Goal: Information Seeking & Learning: Check status

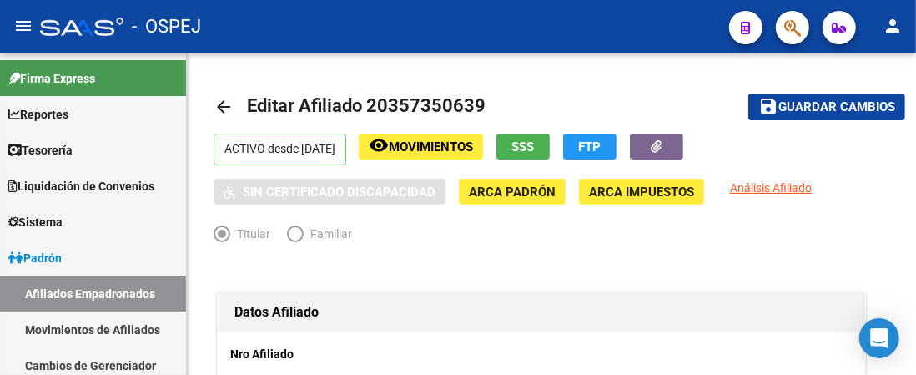
scroll to position [375, 0]
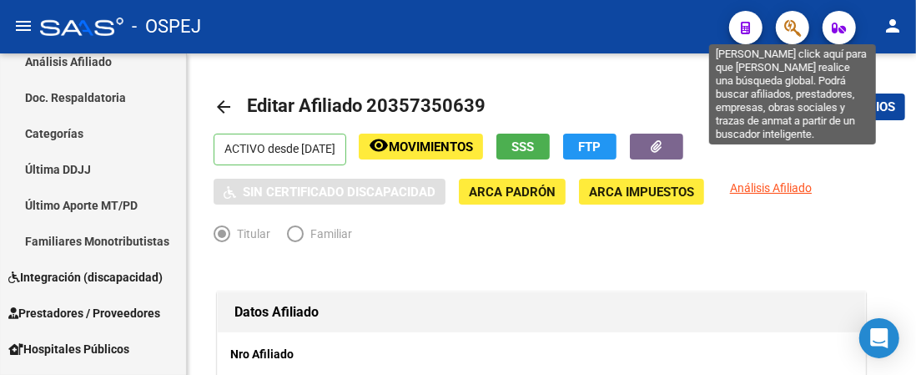
click at [792, 25] on icon "button" at bounding box center [792, 27] width 17 height 19
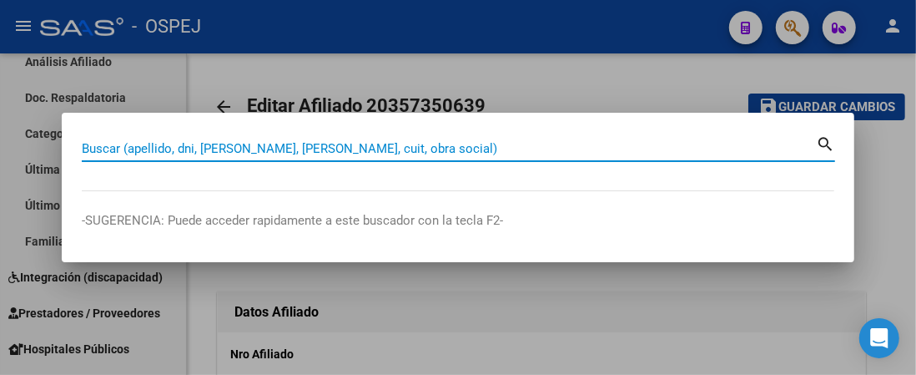
paste input "20357555397"
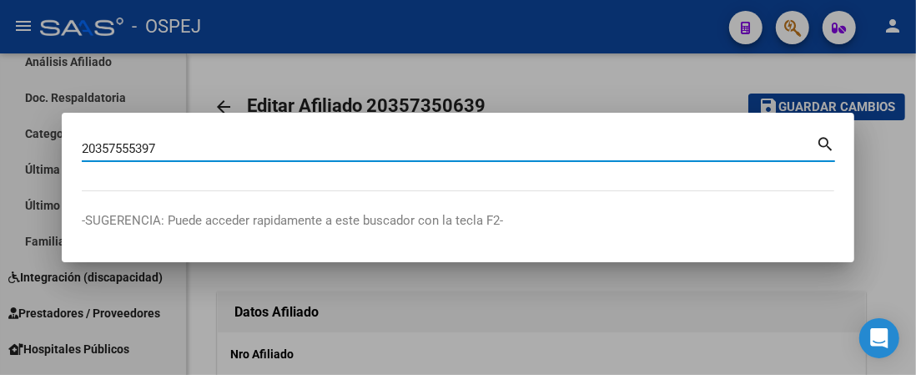
type input "20357555397"
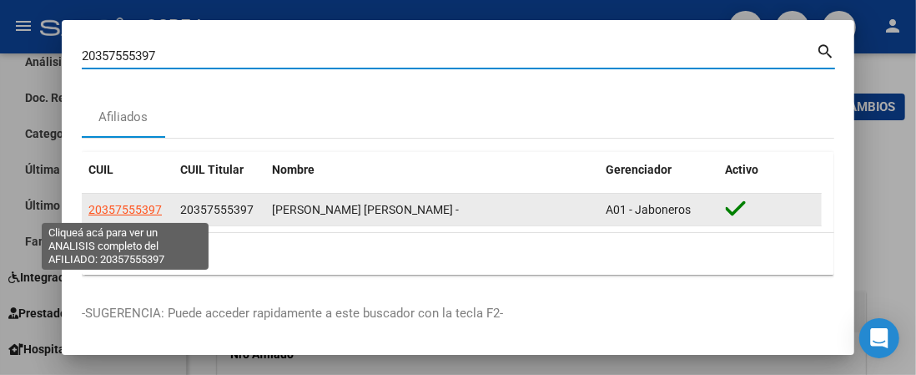
click at [143, 211] on span "20357555397" at bounding box center [124, 209] width 73 height 13
type textarea "20357555397"
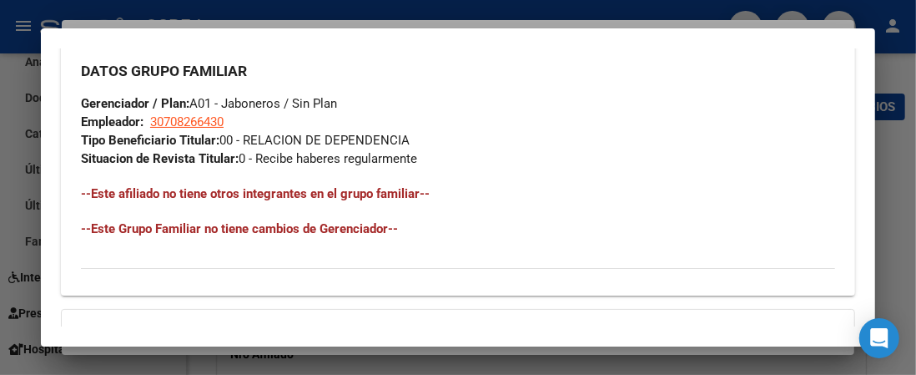
scroll to position [1219, 0]
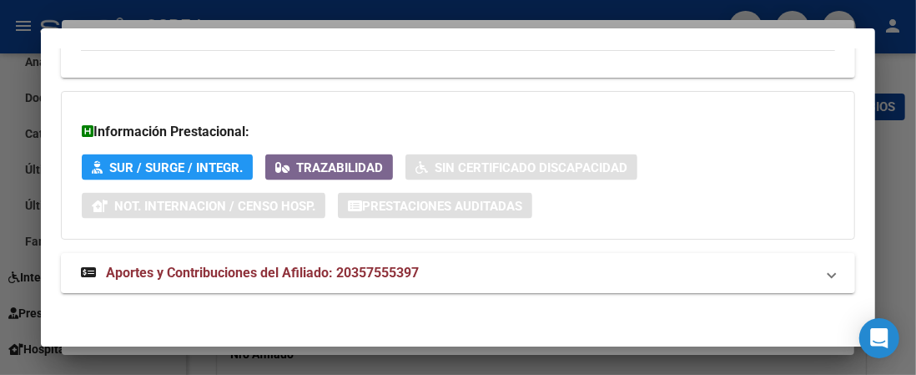
drag, startPoint x: 401, startPoint y: 258, endPoint x: 415, endPoint y: 200, distance: 59.1
click at [404, 258] on mat-expansion-panel-header "Aportes y Contribuciones del Afiliado: 20357555397" at bounding box center [458, 273] width 794 height 40
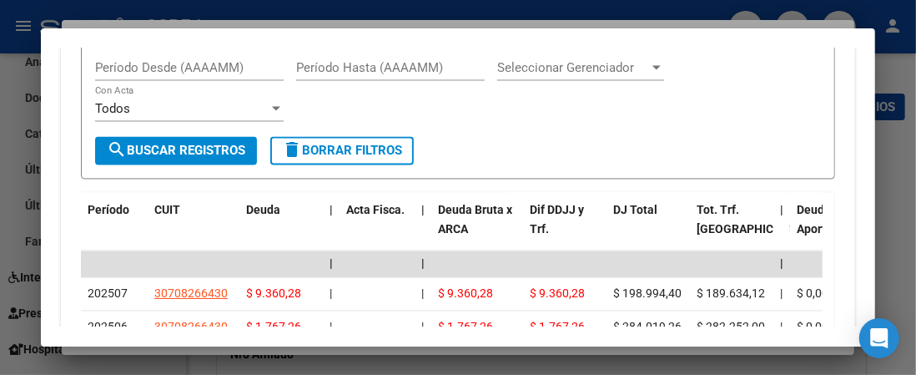
scroll to position [1816, 0]
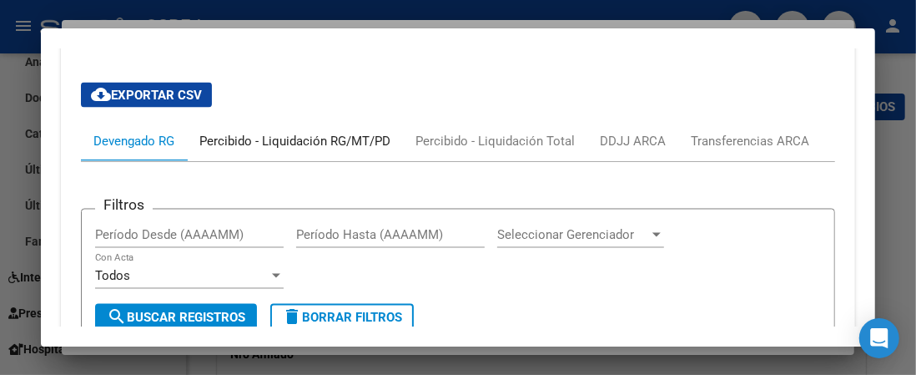
click at [230, 139] on div "Percibido - Liquidación RG/MT/PD" at bounding box center [294, 141] width 191 height 18
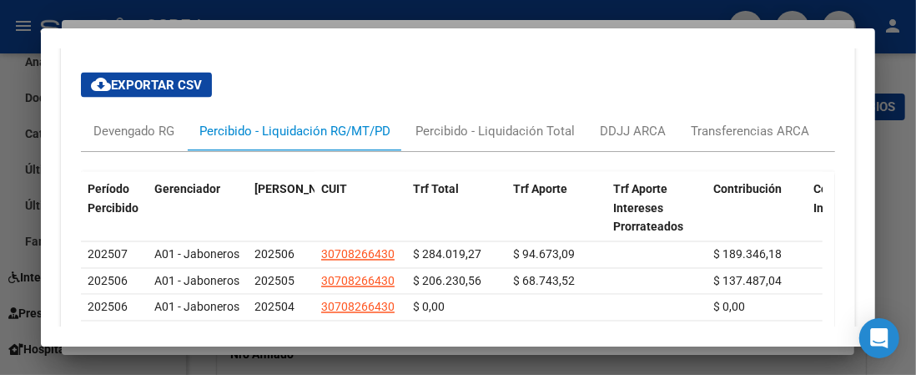
scroll to position [1576, 0]
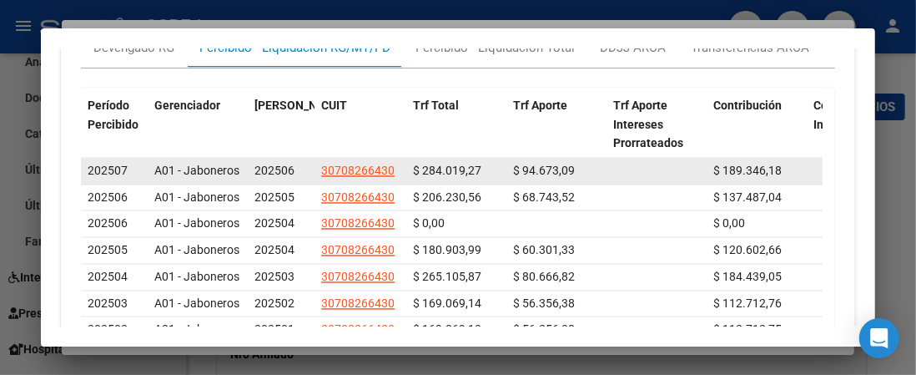
click at [445, 167] on span "$ 284.019,27" at bounding box center [447, 170] width 68 height 13
copy span "284.019,27"
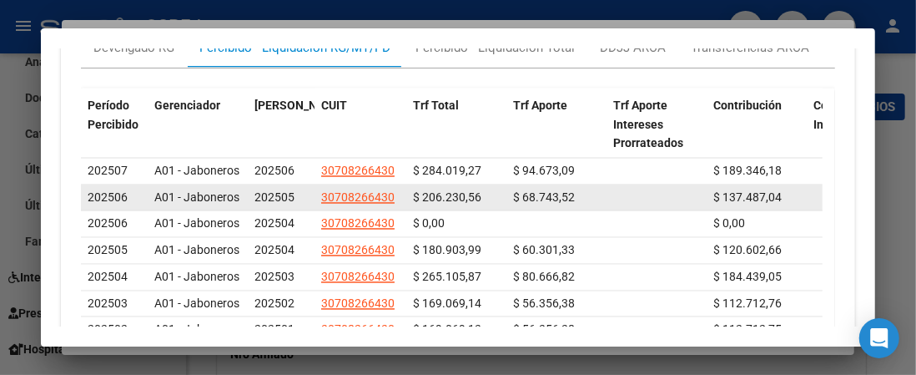
scroll to position [1409, 0]
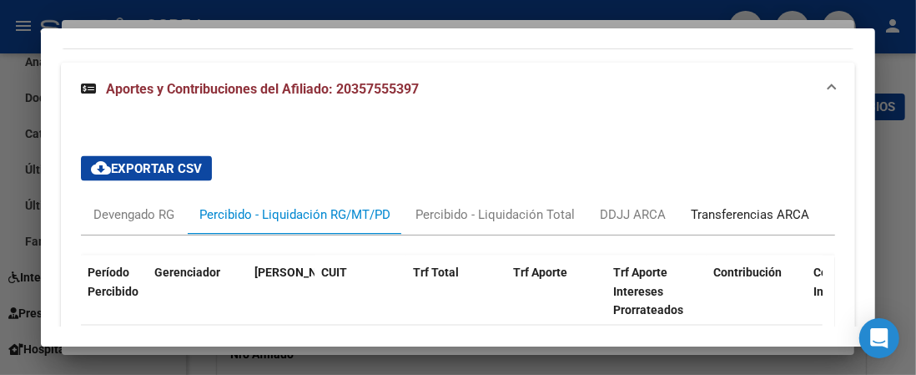
click at [735, 214] on div "Transferencias ARCA" at bounding box center [750, 214] width 118 height 18
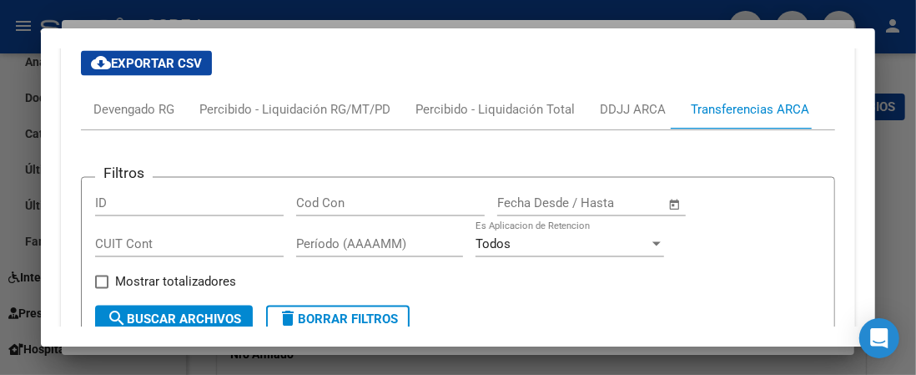
scroll to position [1431, 0]
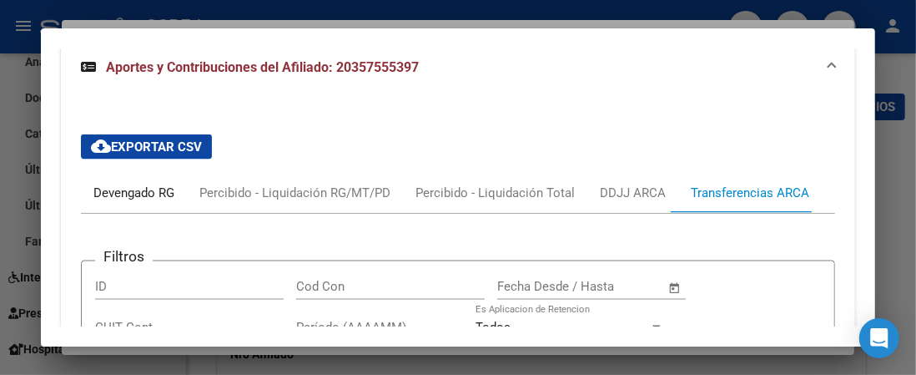
click at [136, 191] on div "Devengado RG" at bounding box center [133, 193] width 81 height 18
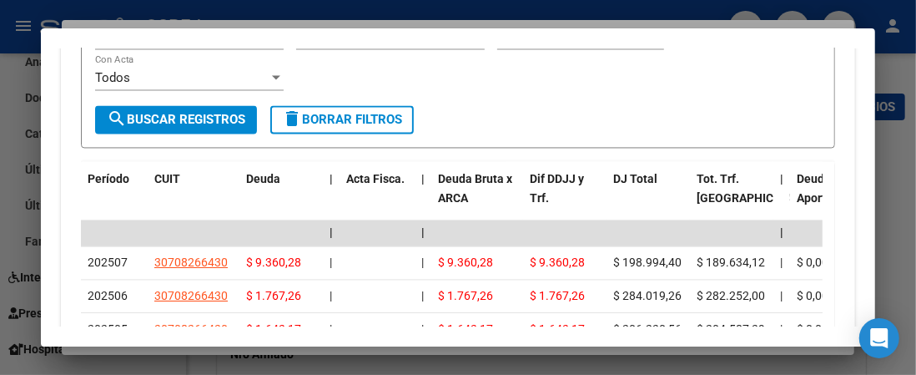
scroll to position [1703, 0]
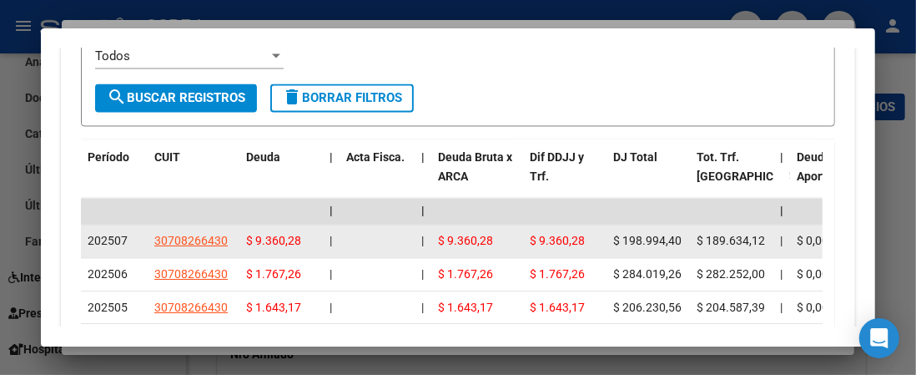
click at [658, 234] on span "$ 198.994,40" at bounding box center [647, 240] width 68 height 13
copy span "198.994,40"
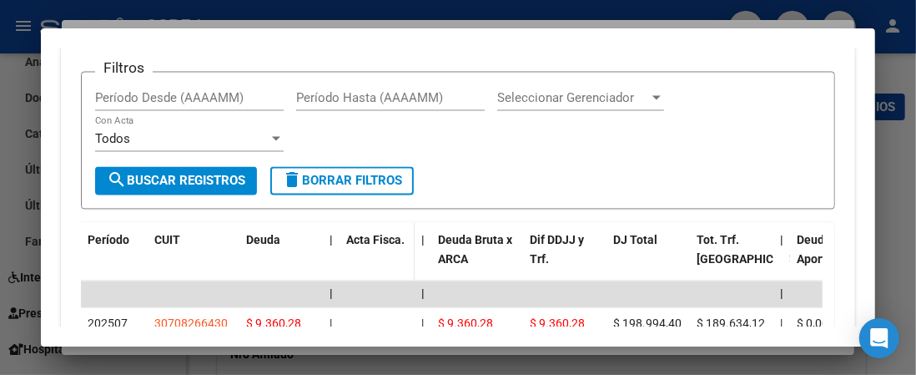
scroll to position [1786, 0]
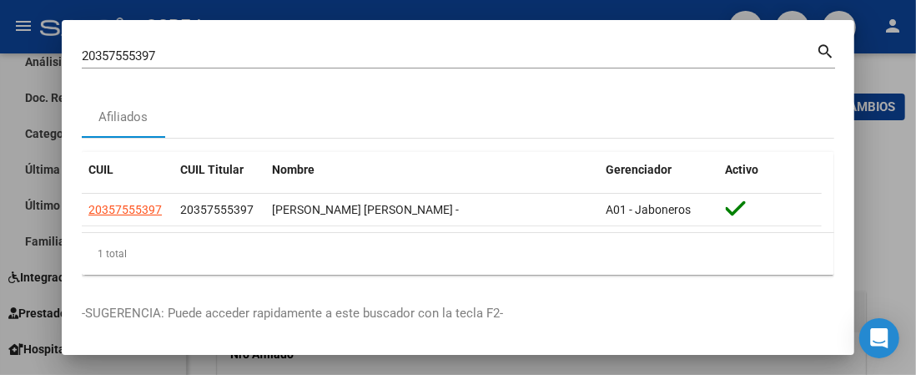
click at [152, 54] on input "20357555397" at bounding box center [449, 55] width 734 height 15
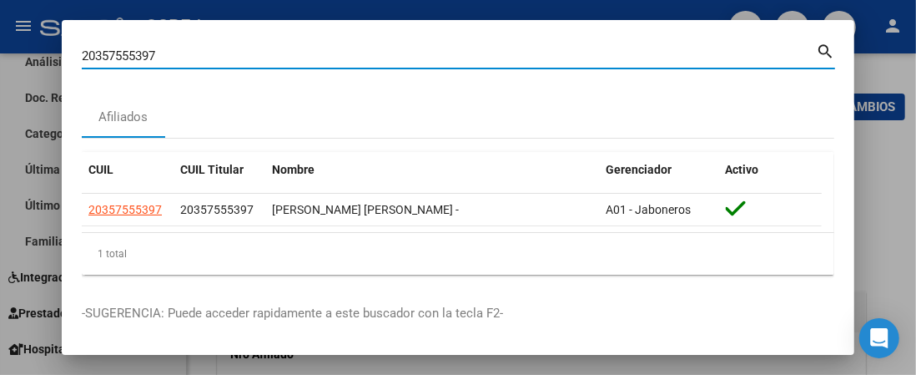
click at [152, 54] on input "20357555397" at bounding box center [449, 55] width 734 height 15
paste input "150089701"
type input "20150089701"
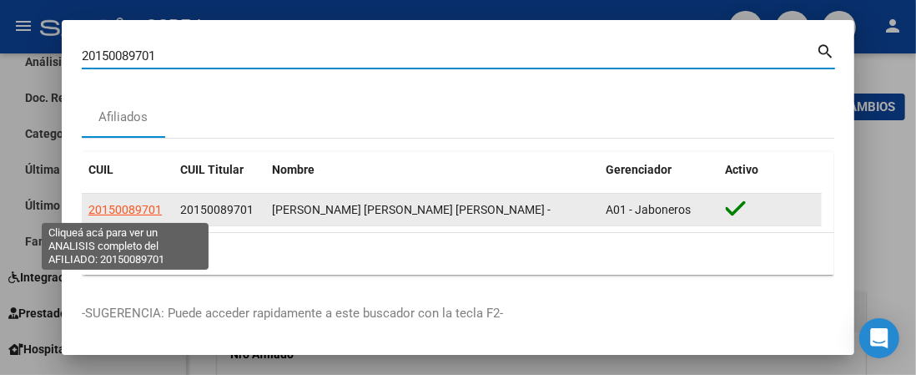
click at [123, 208] on span "20150089701" at bounding box center [124, 209] width 73 height 13
type textarea "20150089701"
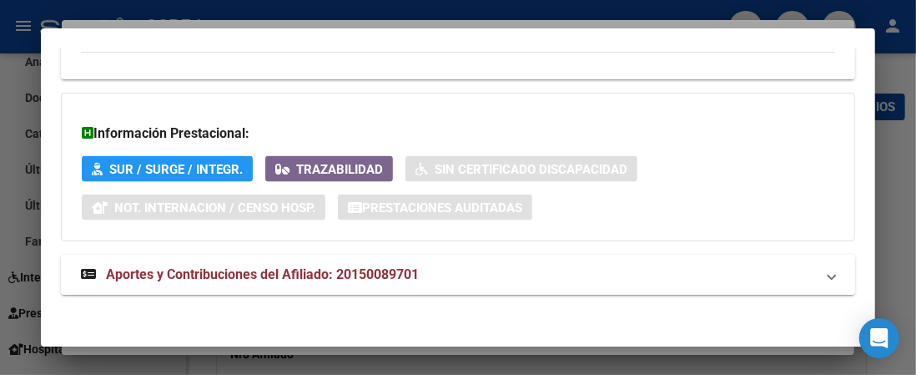
click at [417, 276] on span "Aportes y Contribuciones del Afiliado: 20150089701" at bounding box center [262, 274] width 313 height 16
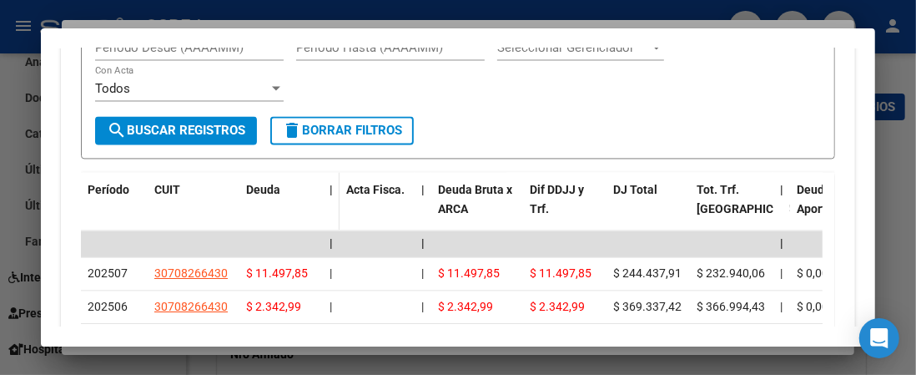
scroll to position [1813, 0]
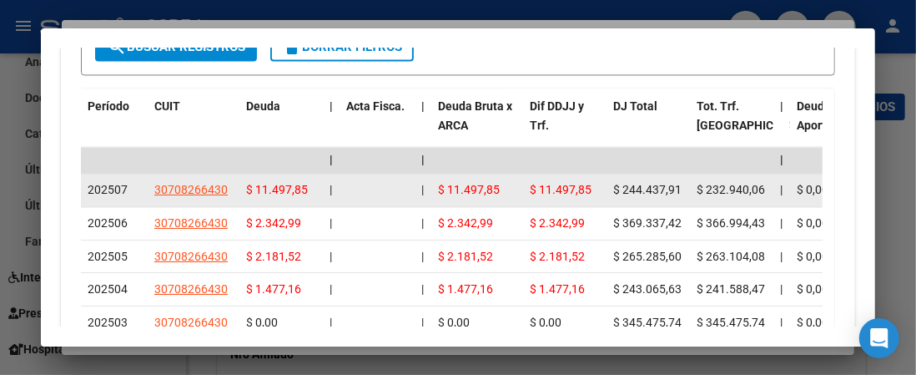
click at [631, 183] on span "$ 244.437,91" at bounding box center [647, 189] width 68 height 13
click at [745, 184] on span "$ 232.940,06" at bounding box center [731, 189] width 68 height 13
copy span "232.940,06"
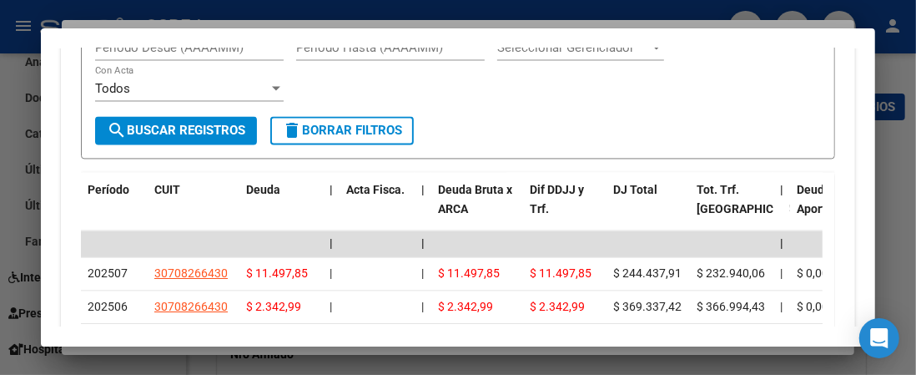
scroll to position [1562, 0]
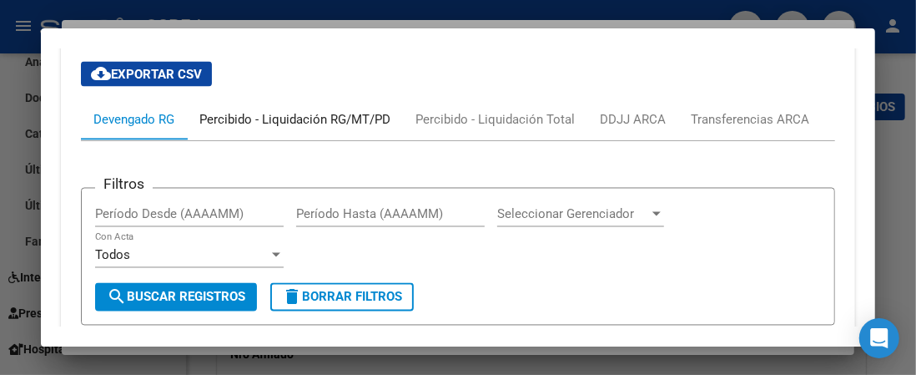
click at [344, 111] on div "Percibido - Liquidación RG/MT/PD" at bounding box center [294, 120] width 191 height 18
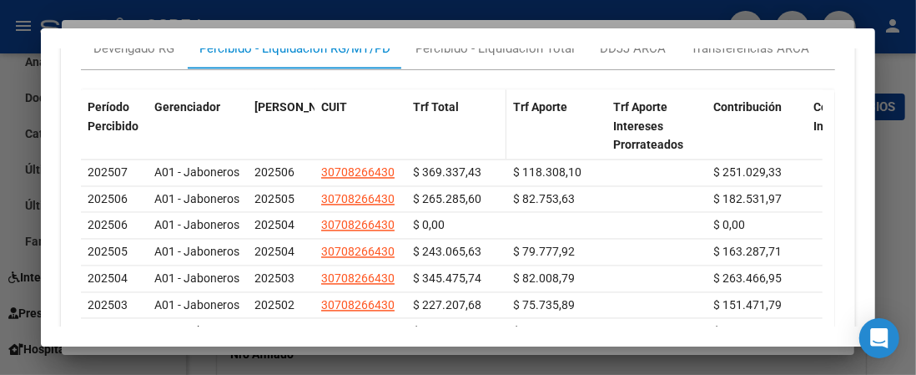
scroll to position [1300, 0]
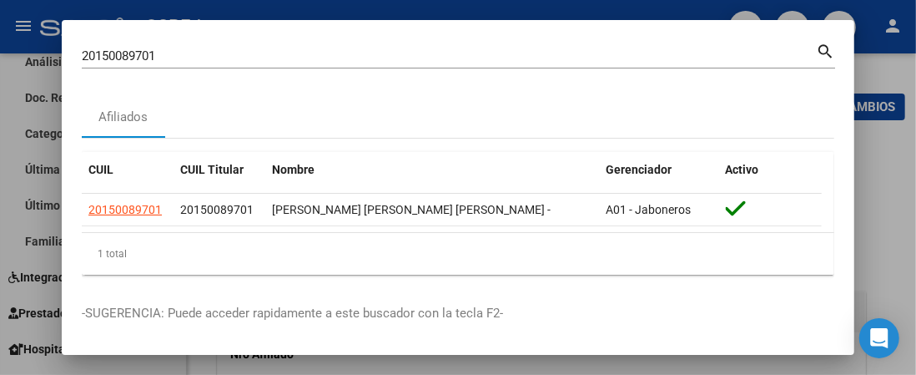
click at [133, 53] on input "20150089701" at bounding box center [449, 55] width 734 height 15
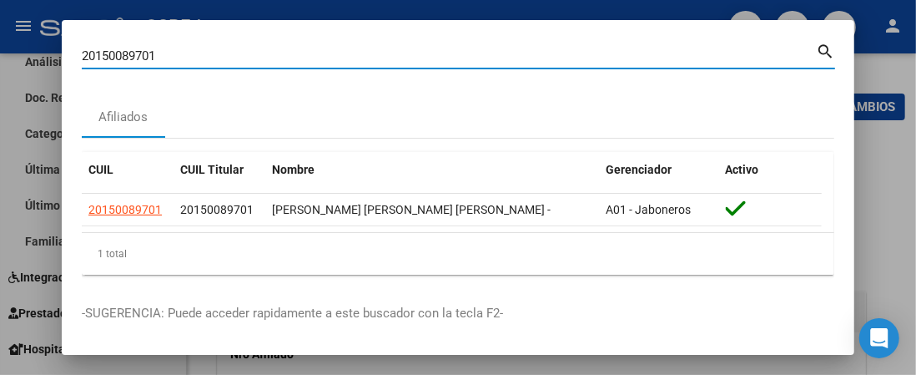
click at [133, 53] on input "20150089701" at bounding box center [449, 55] width 734 height 15
paste input "304011239"
type input "20304011239"
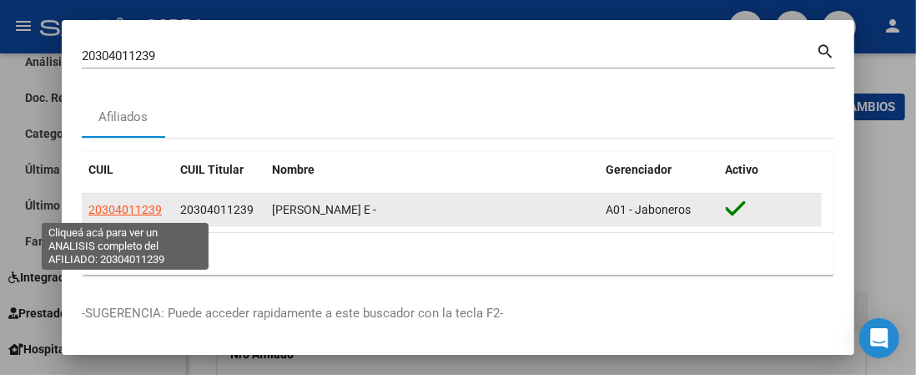
click at [127, 203] on span "20304011239" at bounding box center [124, 209] width 73 height 13
type textarea "20304011239"
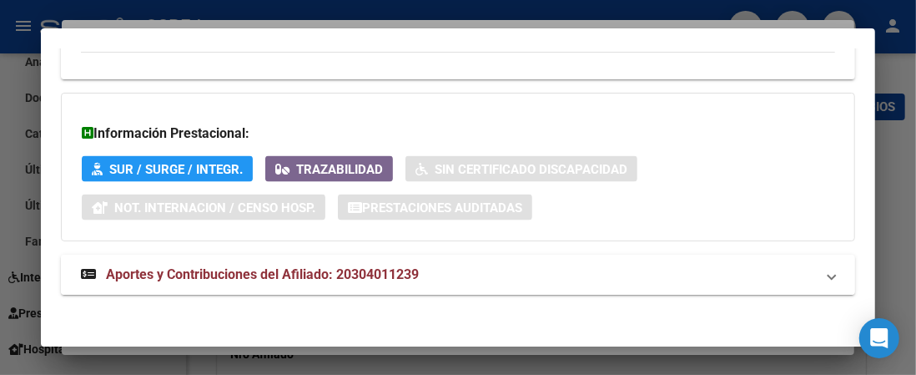
click at [366, 281] on mat-expansion-panel-header "Aportes y Contribuciones del Afiliado: 20304011239" at bounding box center [458, 274] width 794 height 40
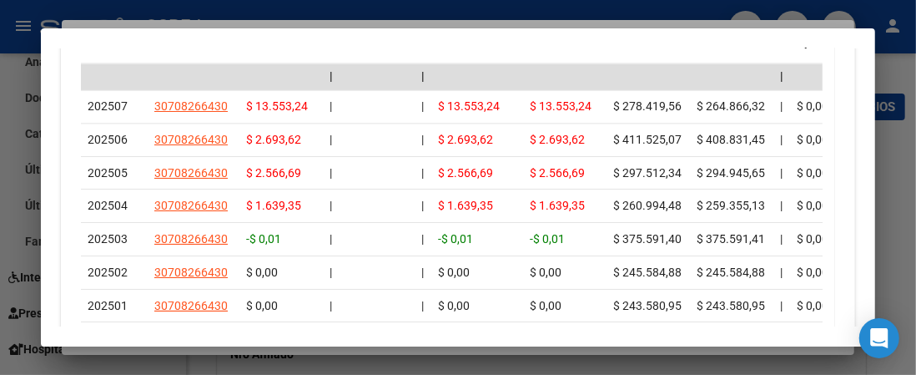
scroll to position [1729, 0]
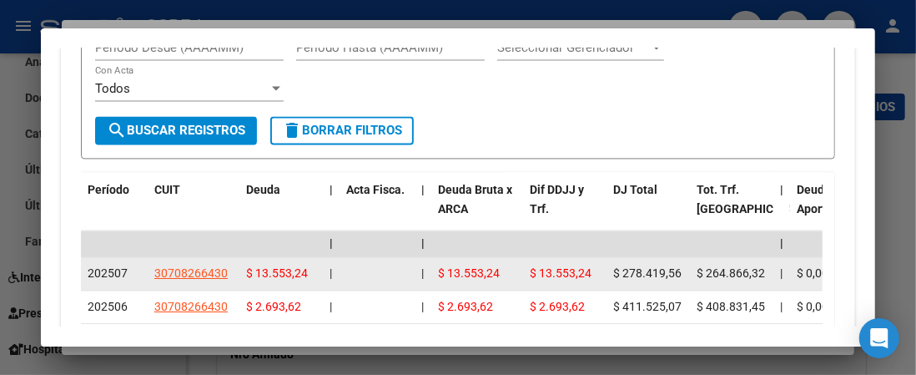
click at [730, 266] on span "$ 264.866,32" at bounding box center [731, 272] width 68 height 13
copy span "264.866,32"
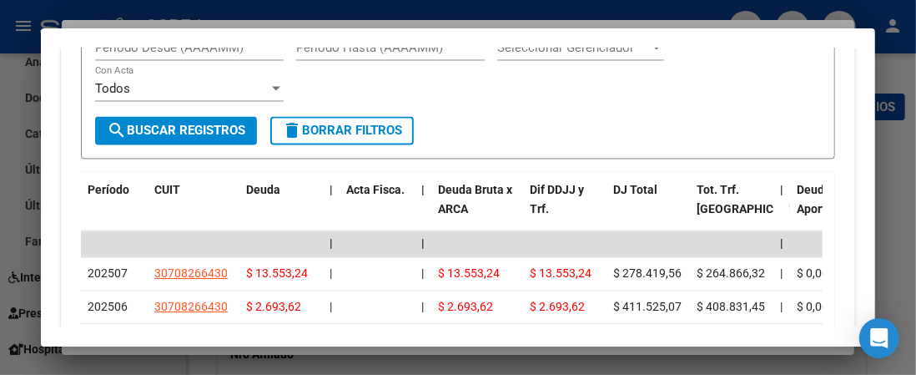
scroll to position [1479, 0]
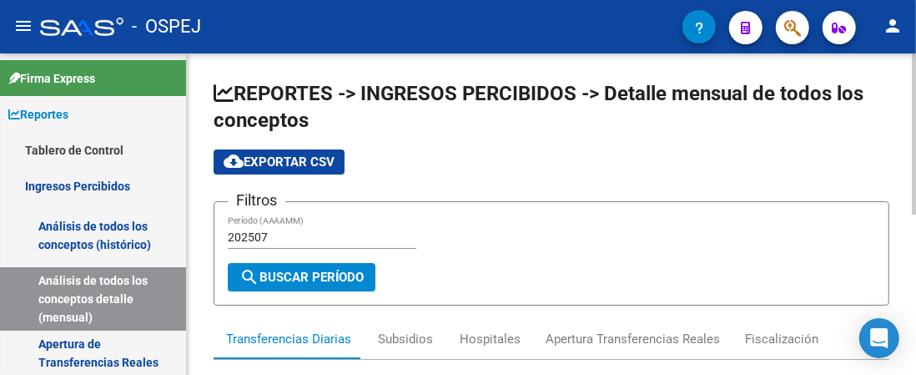
scroll to position [42, 0]
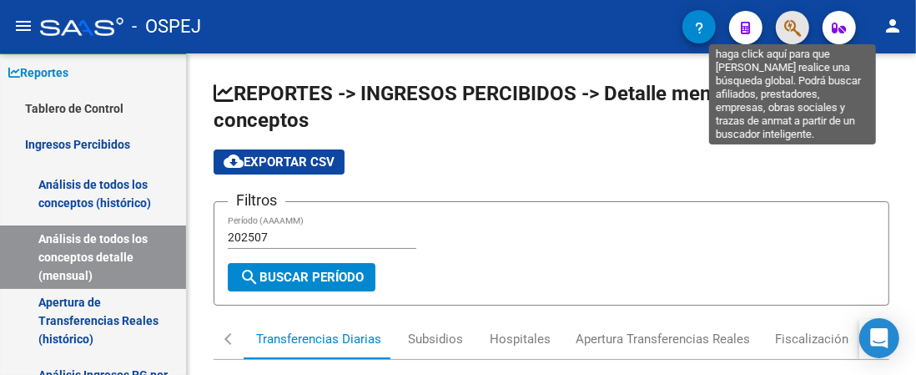
click at [795, 33] on icon "button" at bounding box center [792, 27] width 17 height 19
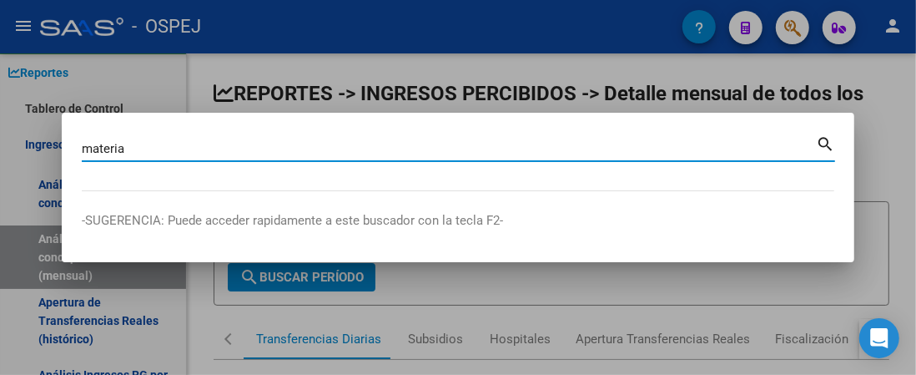
type input "materia"
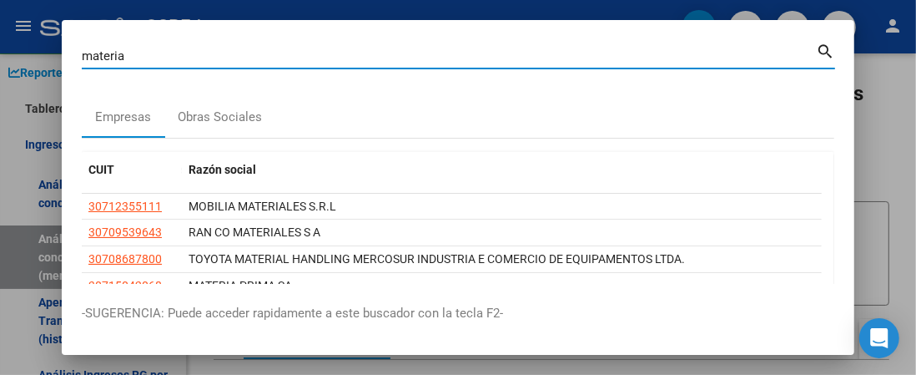
click at [222, 95] on mat-dialog-content "materia Buscar (apellido, dni, cuil, nro traspaso, cuit, obra social) search Em…" at bounding box center [458, 162] width 793 height 244
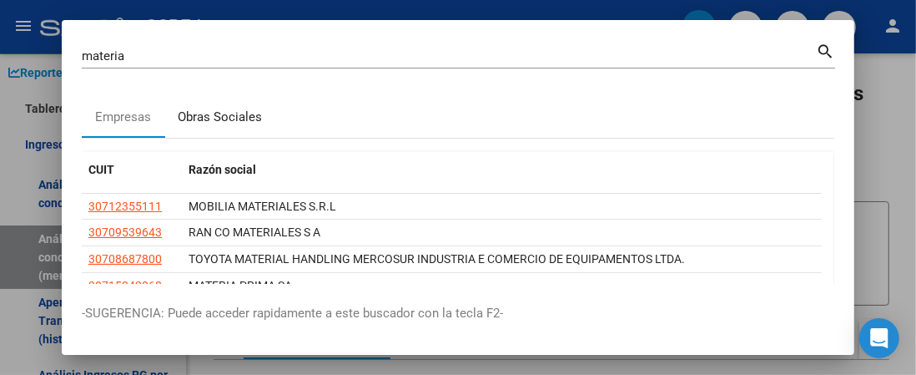
click at [227, 110] on div "Obras Sociales" at bounding box center [220, 117] width 84 height 19
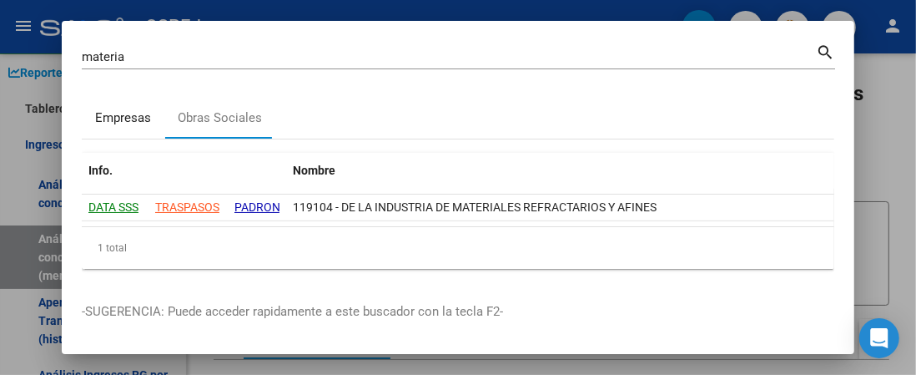
click at [132, 126] on div "Empresas" at bounding box center [124, 118] width 56 height 19
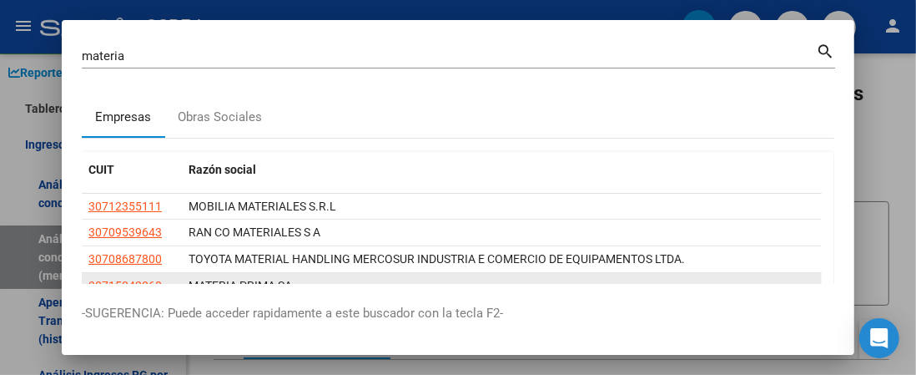
scroll to position [113, 0]
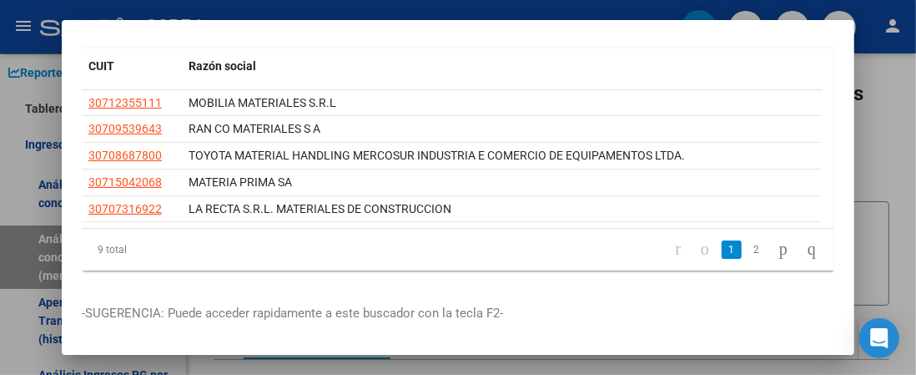
click at [747, 240] on link "2" at bounding box center [757, 249] width 20 height 18
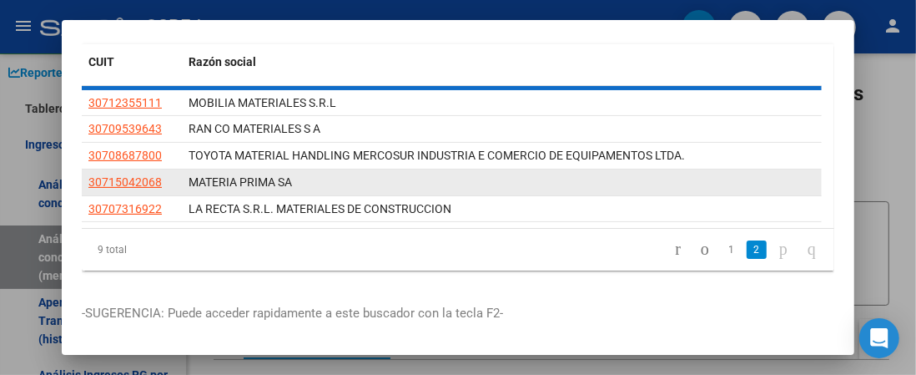
scroll to position [87, 0]
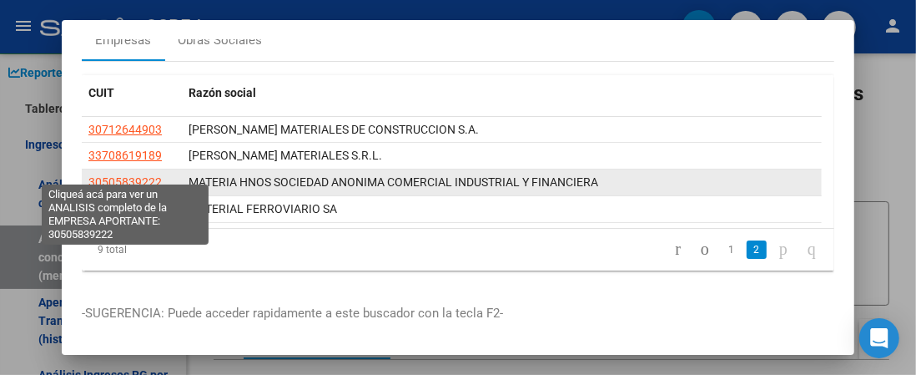
click at [148, 175] on span "30505839222" at bounding box center [124, 181] width 73 height 13
type textarea "30505839222"
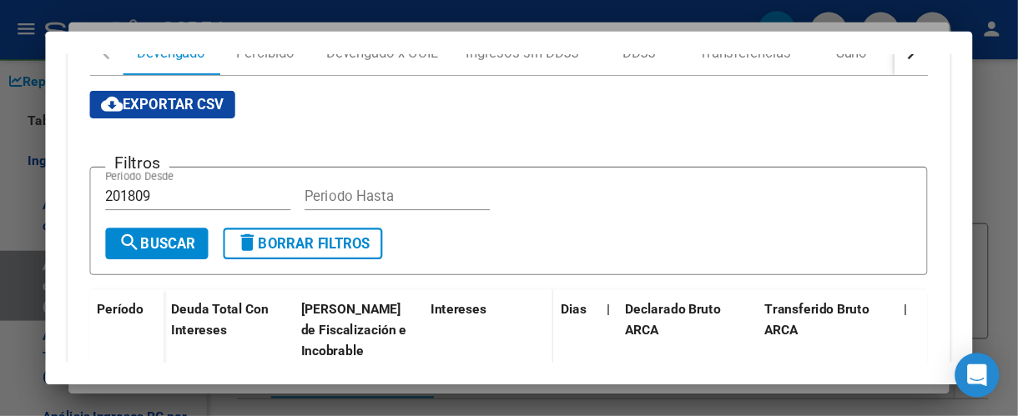
scroll to position [455, 0]
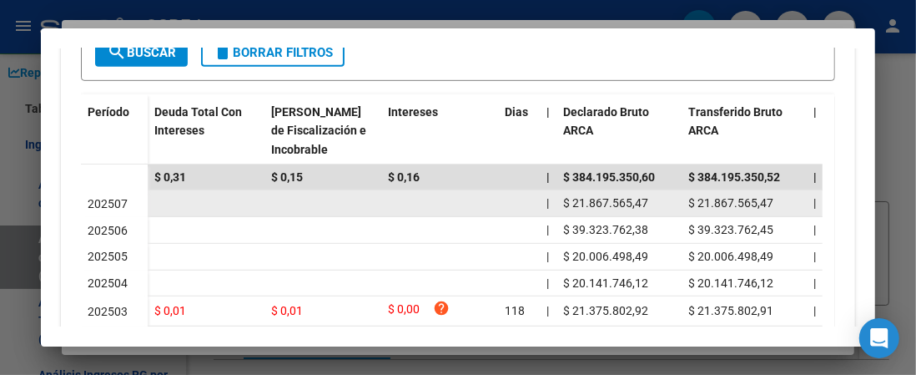
drag, startPoint x: 697, startPoint y: 201, endPoint x: 785, endPoint y: 197, distance: 87.7
click at [785, 197] on div "$ 21.867.565,47" at bounding box center [744, 203] width 112 height 19
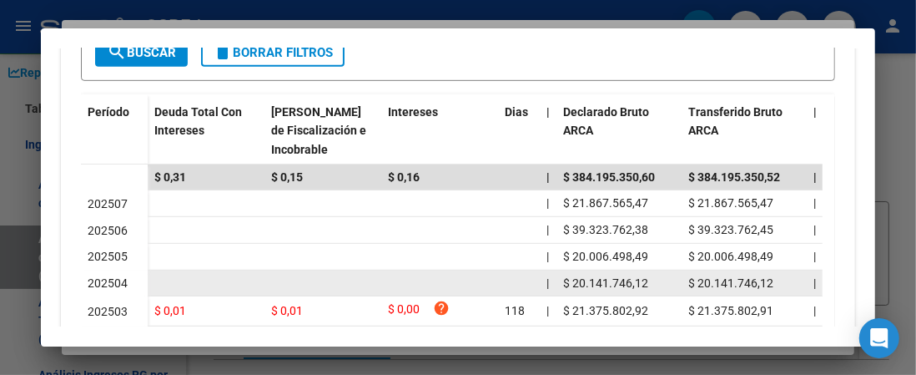
copy span "21.867.565,47"
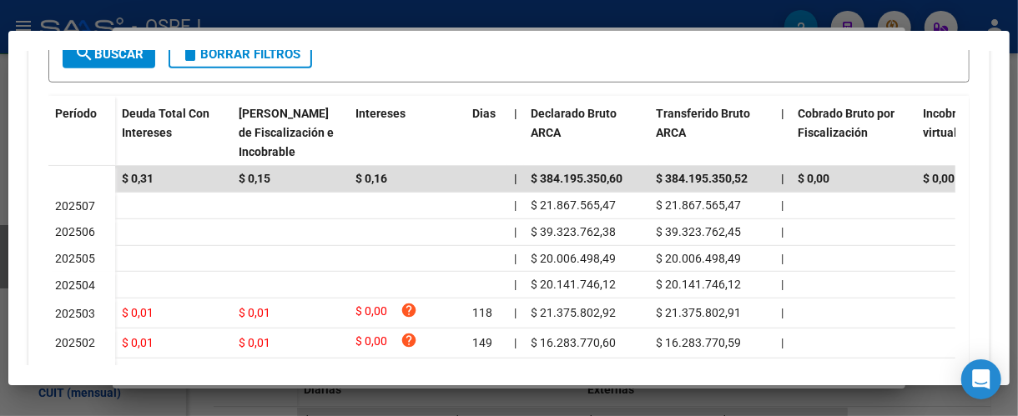
scroll to position [177, 0]
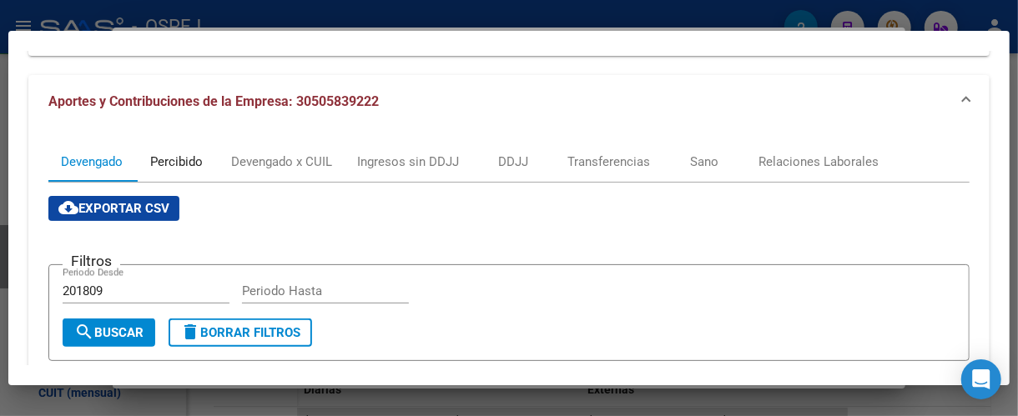
click at [169, 159] on div "Percibido" at bounding box center [177, 162] width 53 height 18
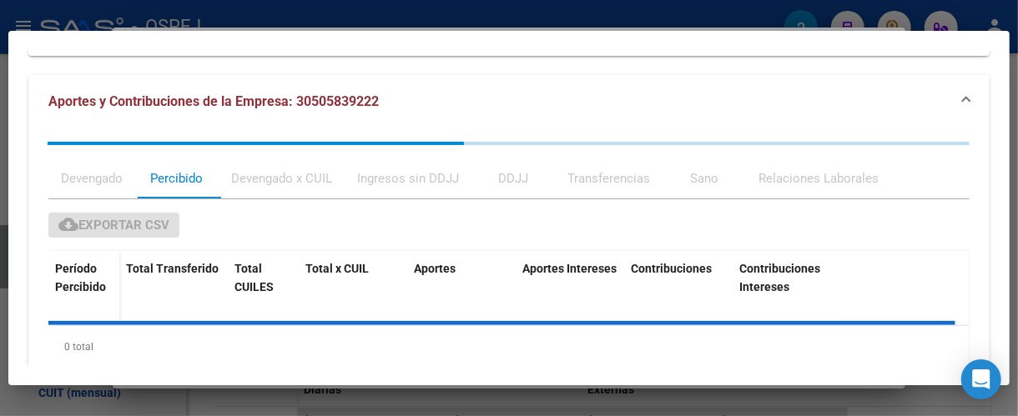
scroll to position [223, 0]
